Goal: Find specific page/section: Find specific page/section

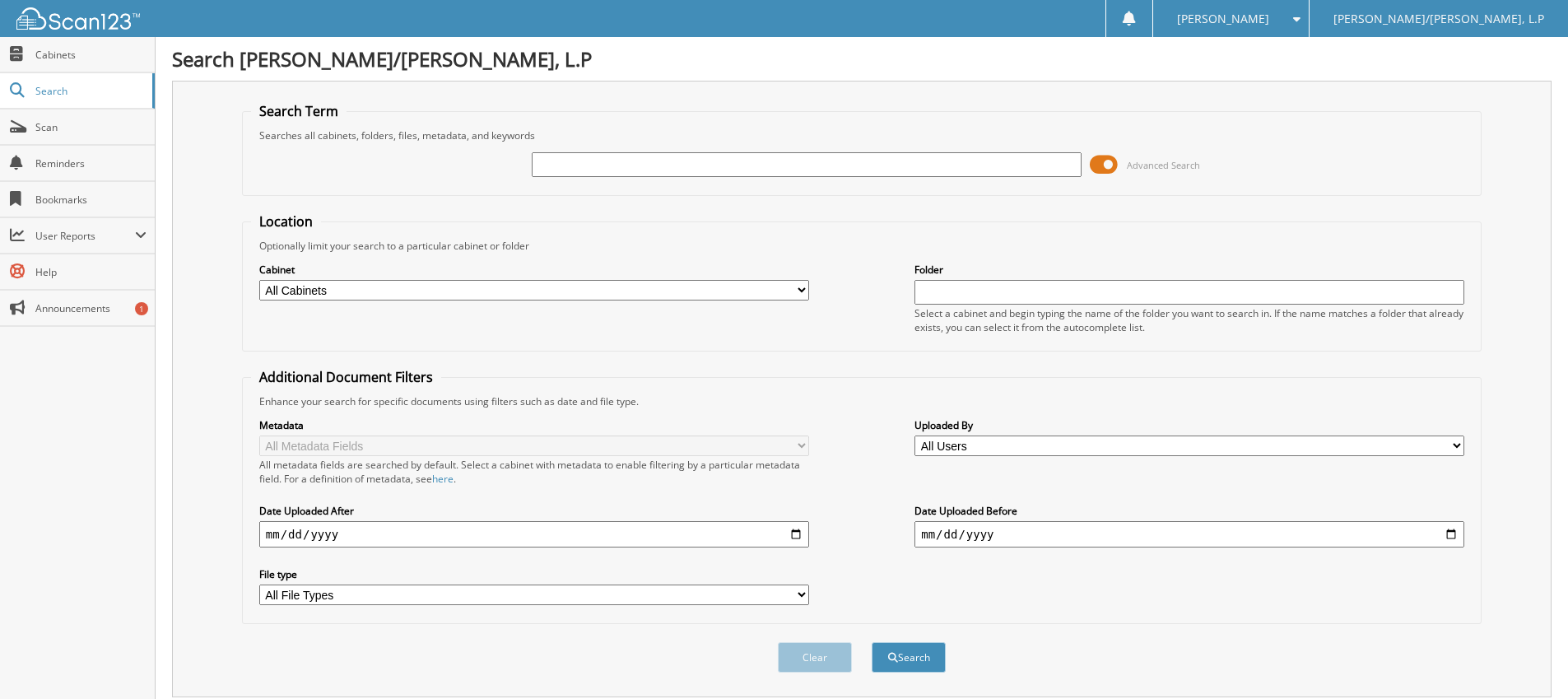
click at [566, 169] on input "text" at bounding box center [807, 164] width 550 height 25
click at [658, 163] on input "text" at bounding box center [807, 164] width 550 height 25
type input "LBB31413"
click at [893, 658] on span "submit" at bounding box center [893, 658] width 10 height 10
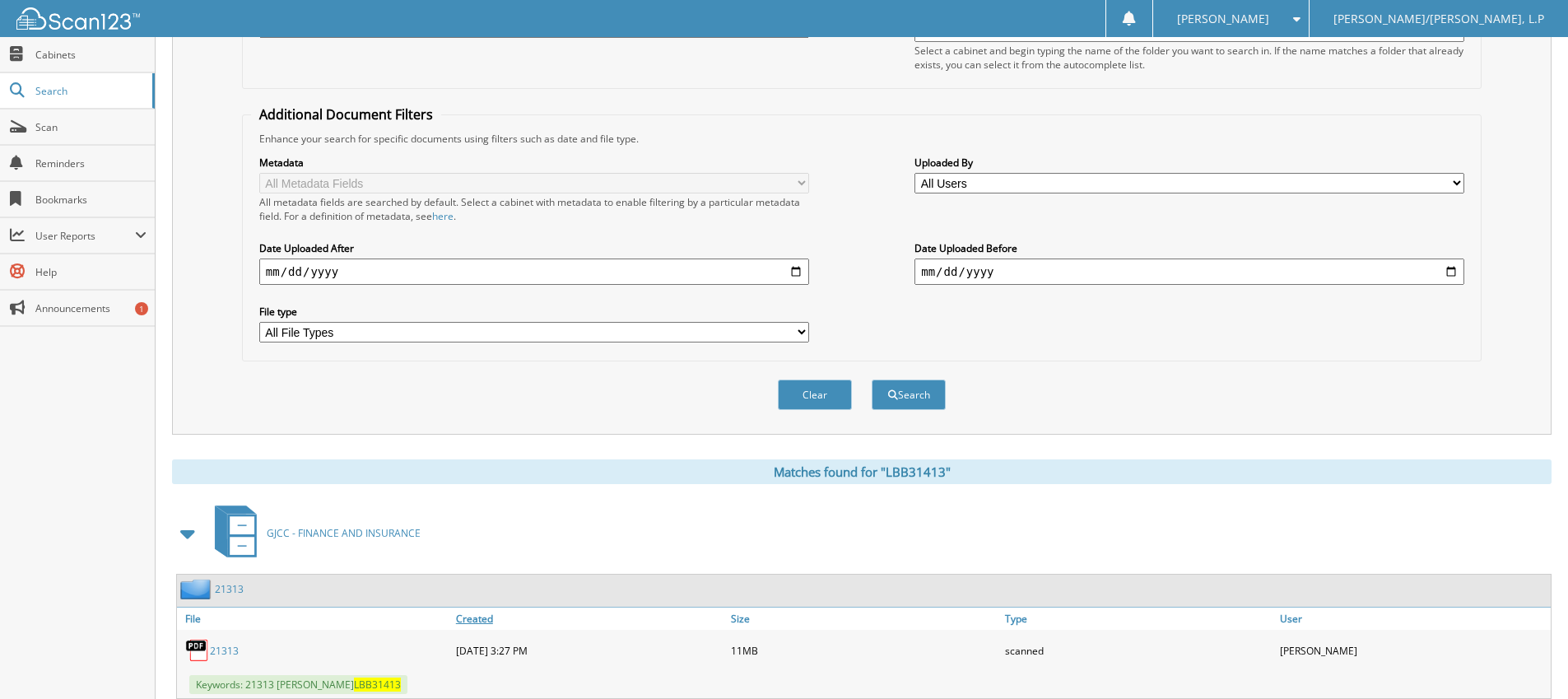
scroll to position [313, 0]
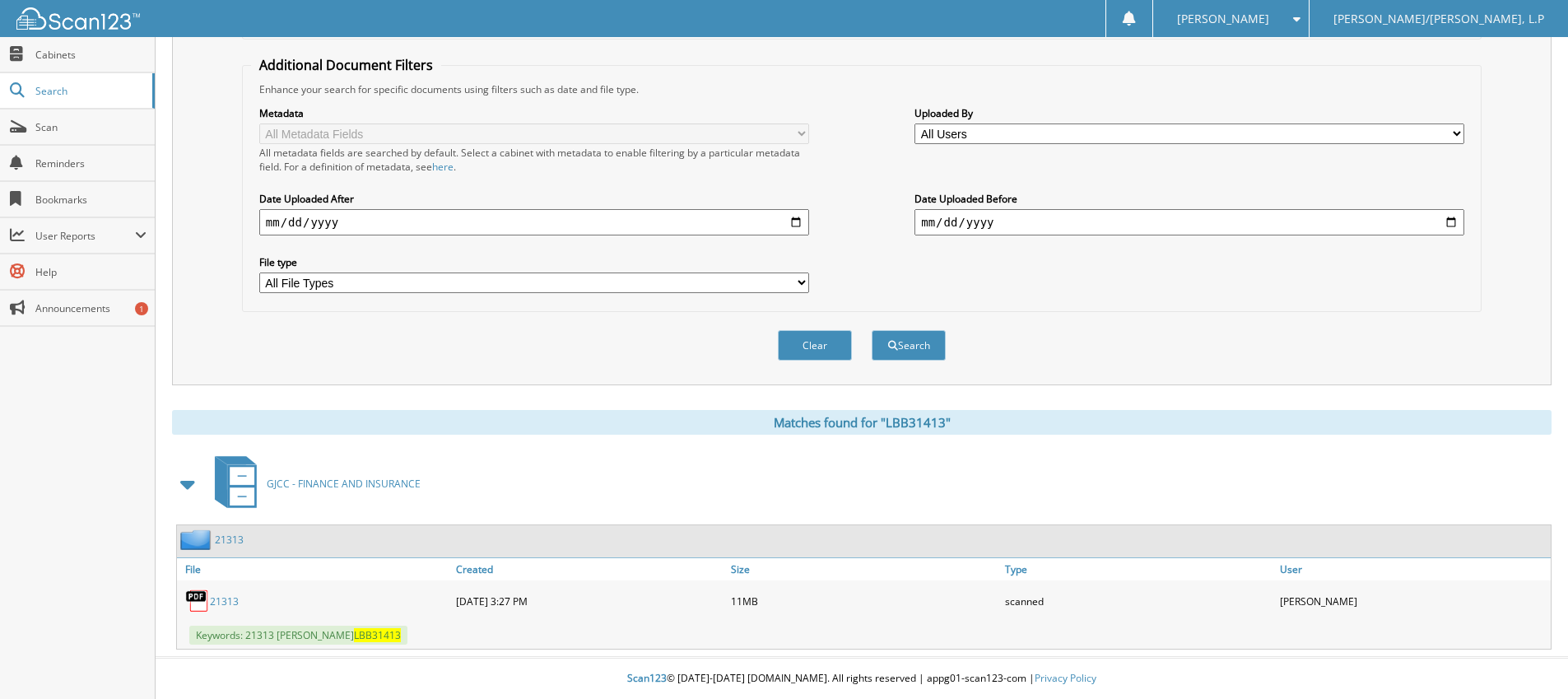
click at [230, 603] on link "21313" at bounding box center [223, 601] width 28 height 14
